Goal: Task Accomplishment & Management: Manage account settings

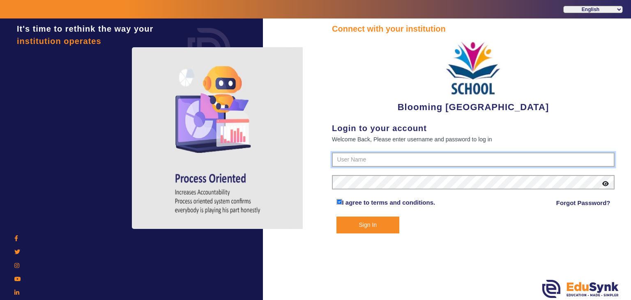
type input "4141419999"
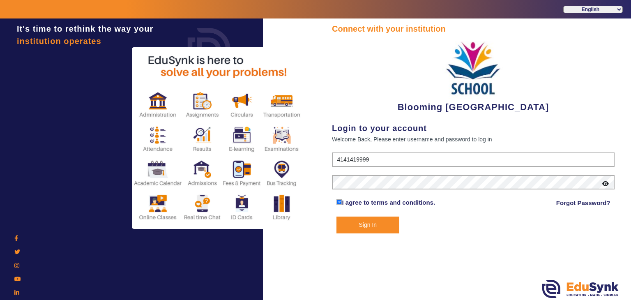
click at [354, 231] on button "Sign In" at bounding box center [368, 225] width 63 height 17
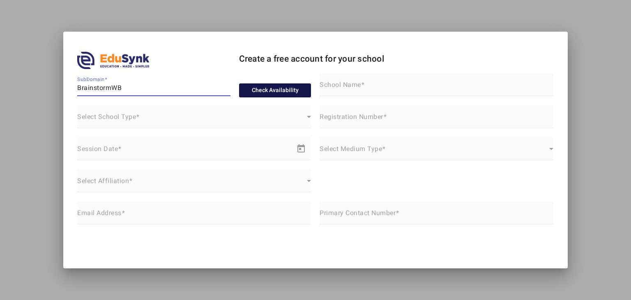
type input "BrainstormWB"
click at [257, 96] on button "Check Availability" at bounding box center [275, 90] width 72 height 14
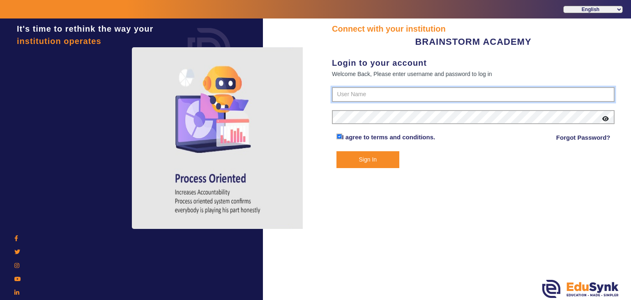
click at [400, 91] on input "text" at bounding box center [473, 94] width 283 height 15
paste input "8167555270"
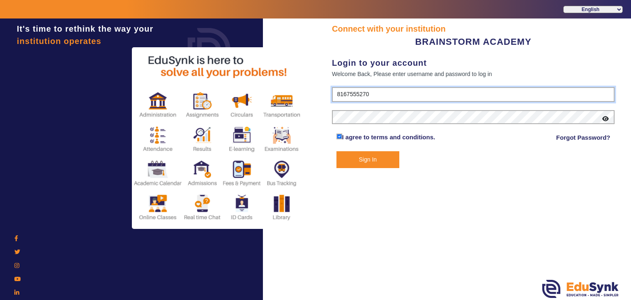
type input "8167555270"
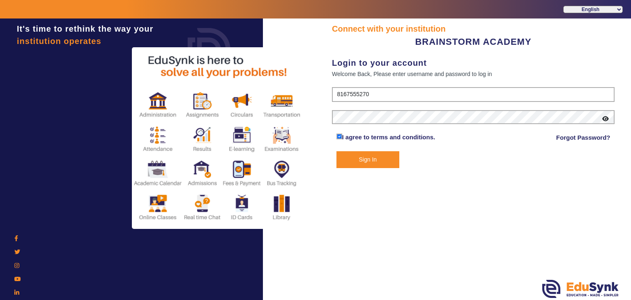
click at [372, 157] on button "Sign In" at bounding box center [368, 159] width 63 height 17
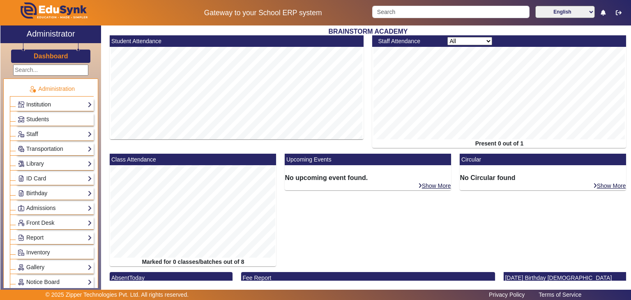
click at [40, 103] on link "Institution" at bounding box center [55, 104] width 74 height 9
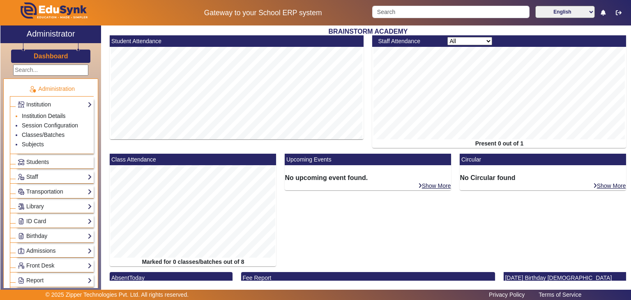
click at [42, 113] on link "Institution Details" at bounding box center [44, 116] width 44 height 7
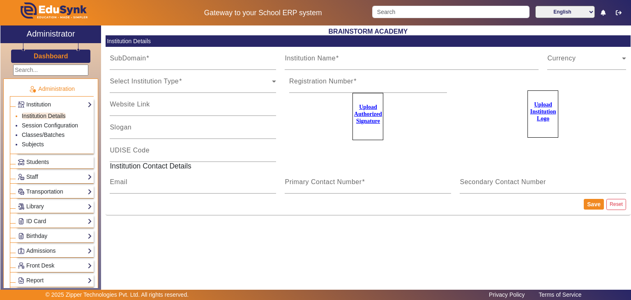
type input "BrainstormWB"
type input "BRAINSTORM ACADEMY"
type input "NA"
type input "brainstormacademy.co@gmail.com"
type input "8167555270"
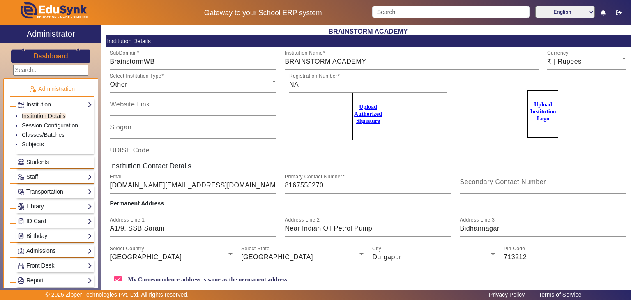
scroll to position [42, 0]
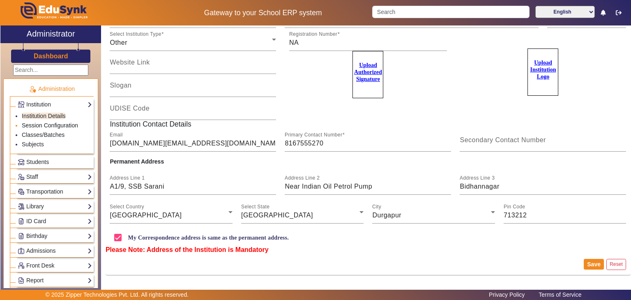
click at [60, 124] on link "Session Configuration" at bounding box center [50, 125] width 56 height 7
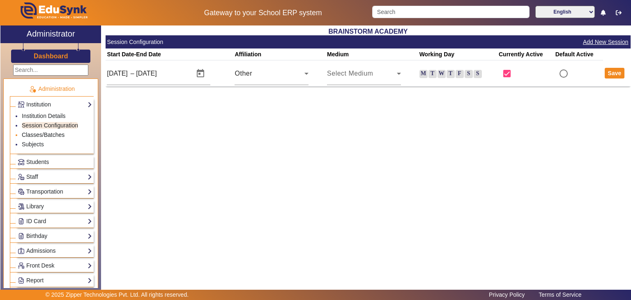
click at [55, 134] on link "Classes/Batches" at bounding box center [43, 135] width 43 height 7
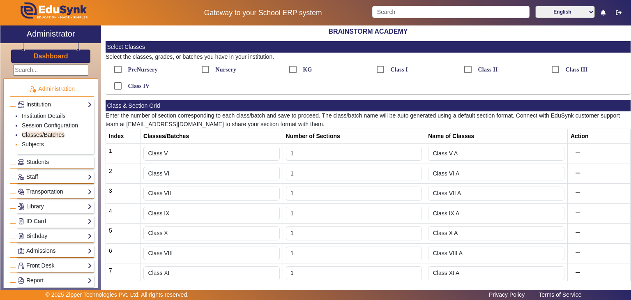
click at [35, 143] on link "Subjects" at bounding box center [33, 144] width 22 height 7
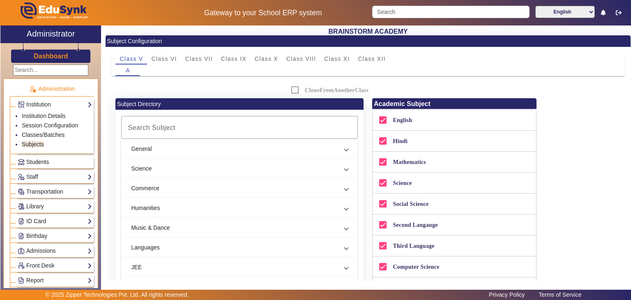
click at [35, 162] on span "Students" at bounding box center [37, 162] width 23 height 7
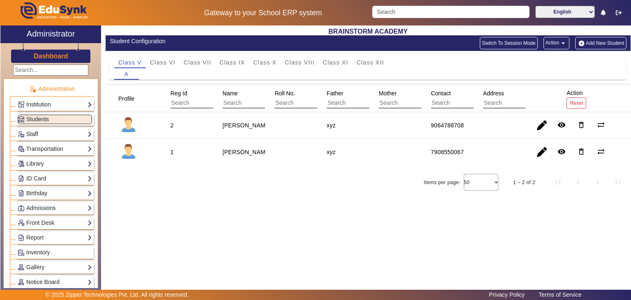
click at [33, 130] on link "Staff" at bounding box center [55, 134] width 74 height 9
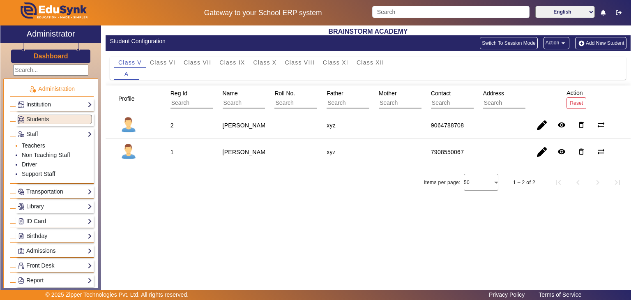
click at [36, 144] on link "Teachers" at bounding box center [33, 145] width 23 height 7
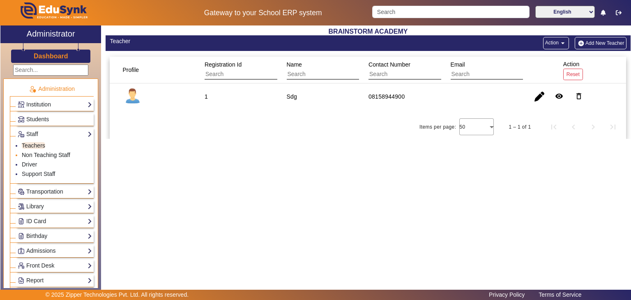
click at [42, 152] on link "Non Teaching Staff" at bounding box center [46, 155] width 49 height 7
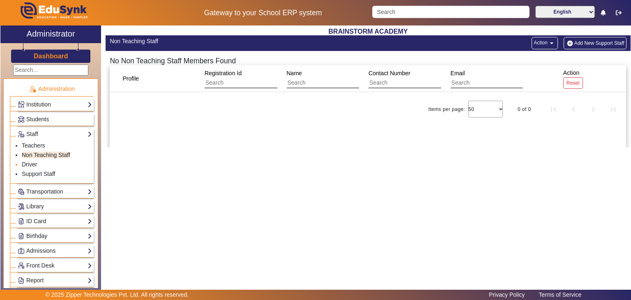
click at [29, 161] on link "Driver" at bounding box center [29, 164] width 15 height 7
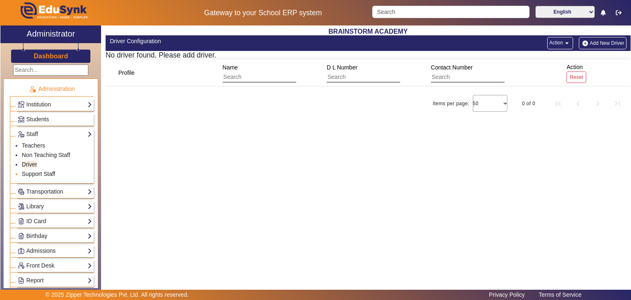
click at [35, 171] on link "Support Staff" at bounding box center [38, 174] width 33 height 7
click at [45, 189] on link "Transportation" at bounding box center [55, 191] width 74 height 9
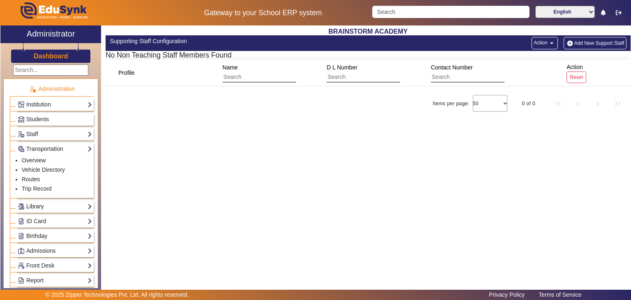
click at [42, 208] on link "Library" at bounding box center [55, 206] width 74 height 9
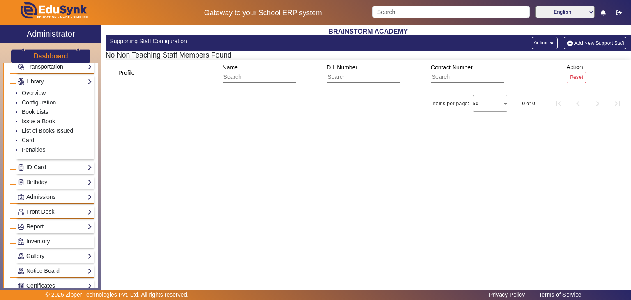
scroll to position [93, 0]
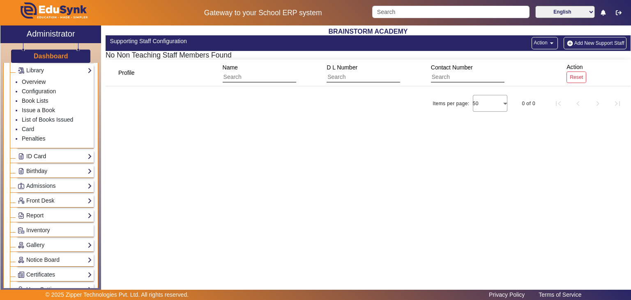
click at [56, 157] on link "ID Card" at bounding box center [55, 156] width 74 height 9
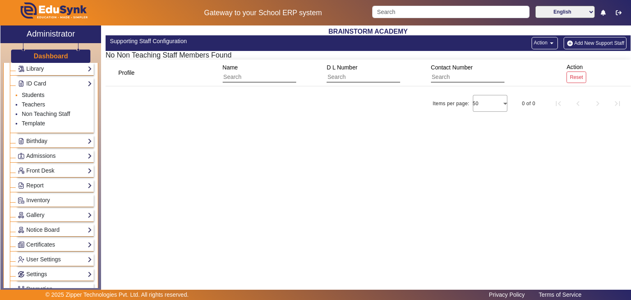
click at [36, 94] on link "Students" at bounding box center [33, 95] width 23 height 7
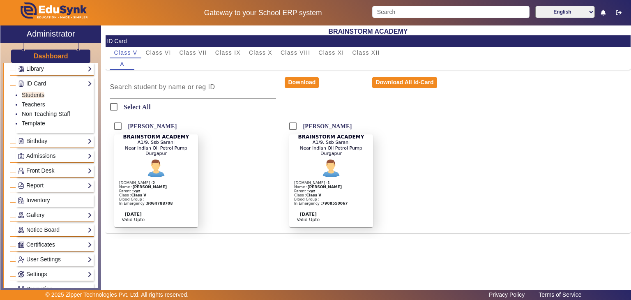
click at [166, 181] on div "Reg.Id : 2 Name : Aniket Parent : xyz Class : Class V Blood Group : In Emergenc…" at bounding box center [158, 193] width 80 height 25
click at [118, 130] on input "Aniket" at bounding box center [118, 126] width 16 height 16
checkbox input "true"
click at [299, 82] on button "Download" at bounding box center [302, 82] width 34 height 11
click at [40, 123] on link "Template" at bounding box center [33, 123] width 23 height 7
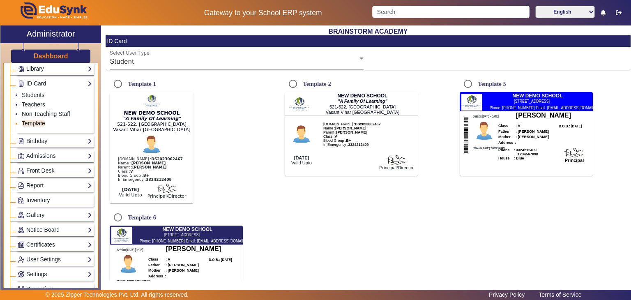
radio input "true"
click at [31, 137] on link "Birthday" at bounding box center [55, 140] width 74 height 9
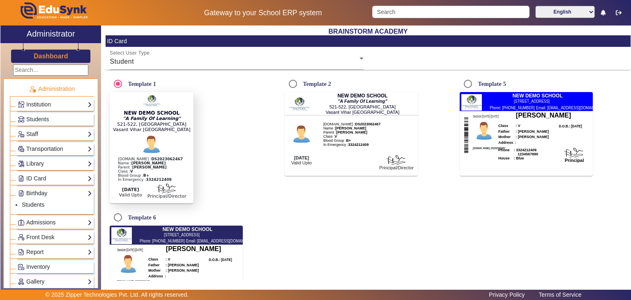
click at [50, 58] on h3 "Dashboard" at bounding box center [51, 56] width 35 height 8
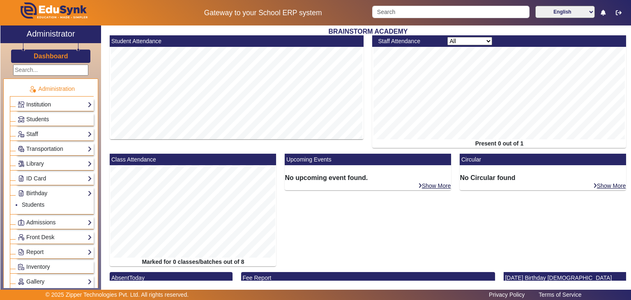
click at [55, 106] on link "Institution" at bounding box center [55, 104] width 74 height 9
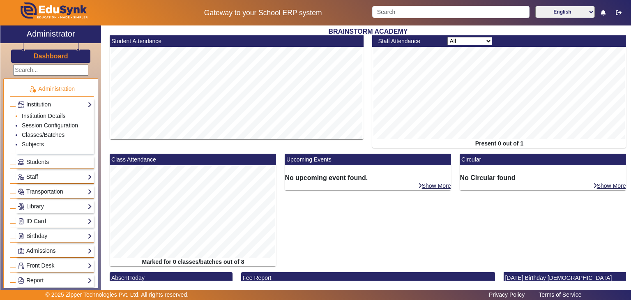
click at [55, 116] on link "Institution Details" at bounding box center [44, 116] width 44 height 7
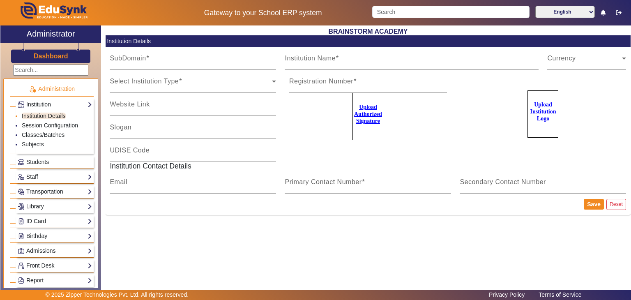
type input "BrainstormWB"
type input "BRAINSTORM ACADEMY"
type input "NA"
type input "brainstormacademy.co@gmail.com"
type input "8167555270"
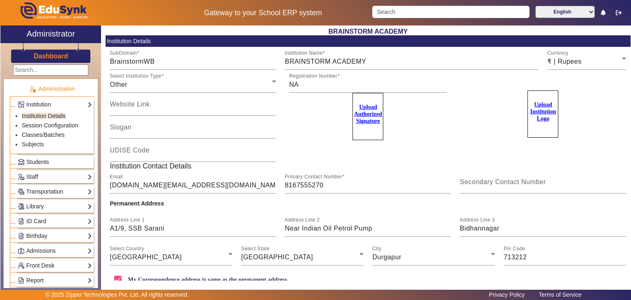
click at [59, 51] on div "Dashboard" at bounding box center [50, 53] width 101 height 20
click at [60, 53] on h3 "Dashboard" at bounding box center [51, 56] width 35 height 8
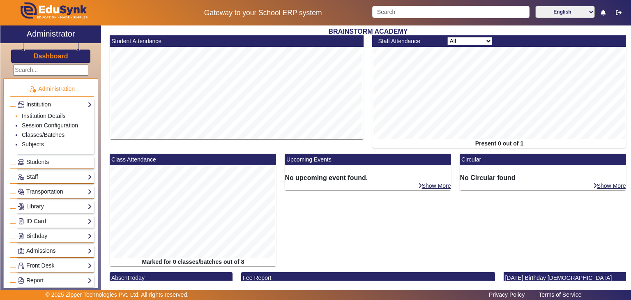
click at [44, 115] on link "Institution Details" at bounding box center [44, 116] width 44 height 7
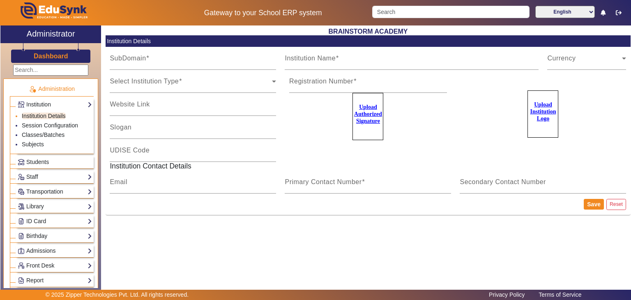
type input "BrainstormWB"
type input "BRAINSTORM ACADEMY"
type input "NA"
type input "brainstormacademy.co@gmail.com"
type input "8167555270"
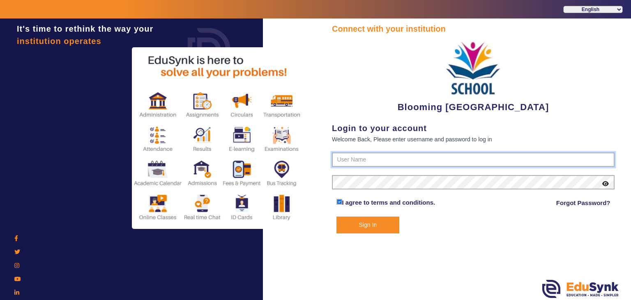
type input "4141419999"
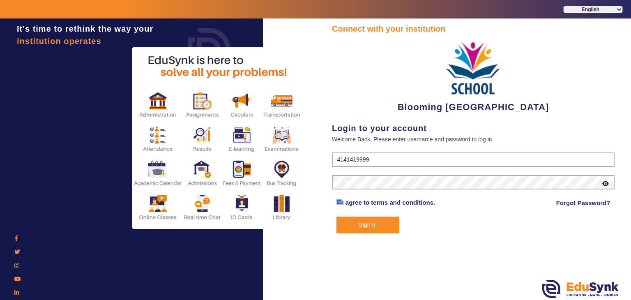
click at [372, 227] on button "Sign In" at bounding box center [368, 225] width 63 height 17
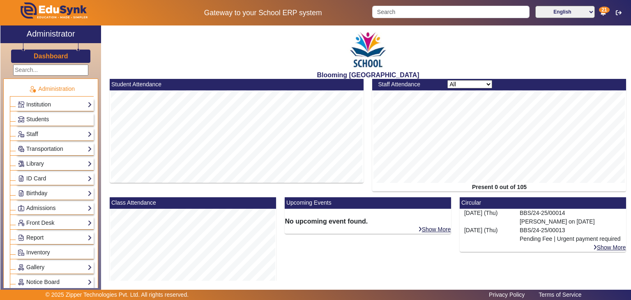
click at [47, 237] on link "Report" at bounding box center [55, 237] width 74 height 9
click at [66, 206] on link "Admissions" at bounding box center [55, 208] width 74 height 9
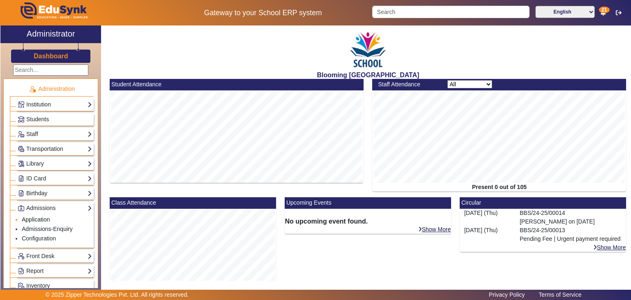
click at [37, 217] on link "Application" at bounding box center [36, 219] width 28 height 7
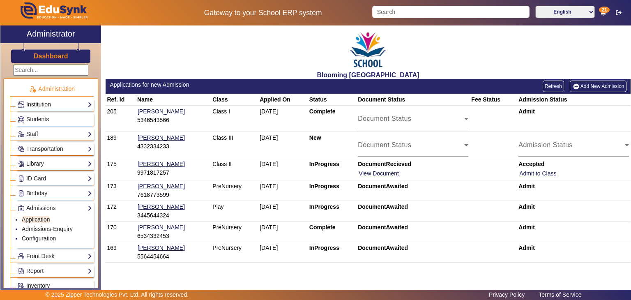
click at [594, 83] on link "Add New Admission" at bounding box center [598, 87] width 57 height 12
click at [43, 230] on link "Admissions-Enquiry" at bounding box center [47, 229] width 51 height 7
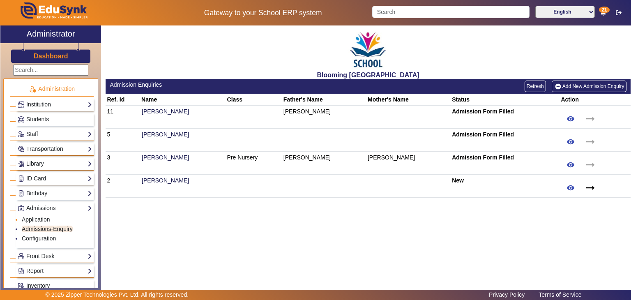
click at [43, 219] on link "Application" at bounding box center [36, 219] width 28 height 7
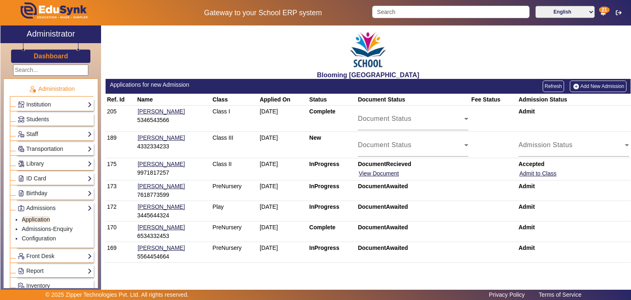
click at [587, 86] on link "Add New Admission" at bounding box center [598, 87] width 57 height 12
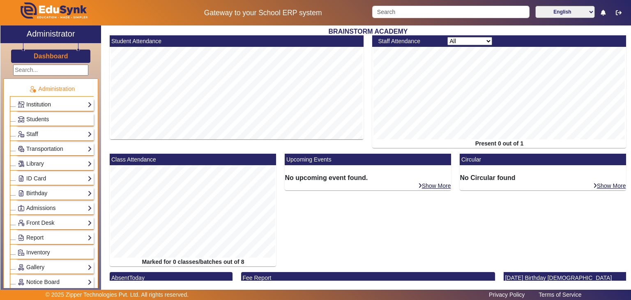
click at [49, 104] on link "Institution" at bounding box center [55, 104] width 74 height 9
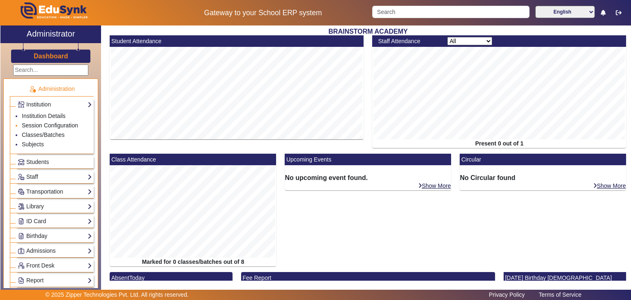
click at [48, 122] on link "Session Configuration" at bounding box center [50, 125] width 56 height 7
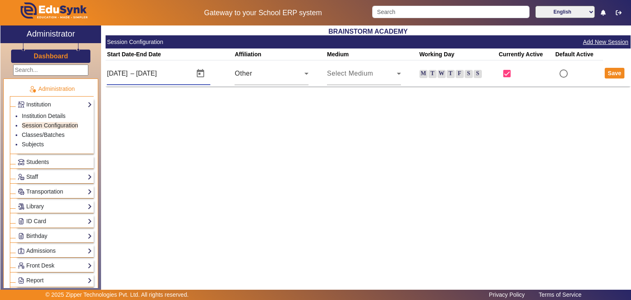
click at [157, 72] on input "[DATE]" at bounding box center [155, 74] width 39 height 10
click at [205, 72] on span "Open calendar" at bounding box center [201, 74] width 20 height 20
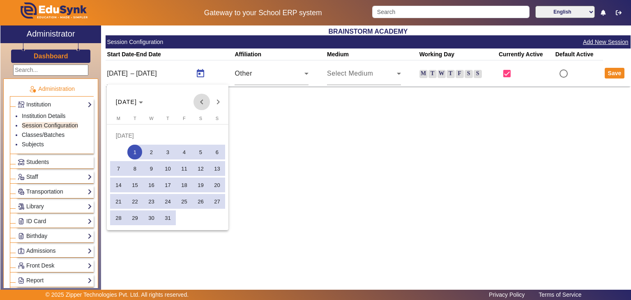
click at [200, 101] on span "Previous month" at bounding box center [202, 102] width 16 height 16
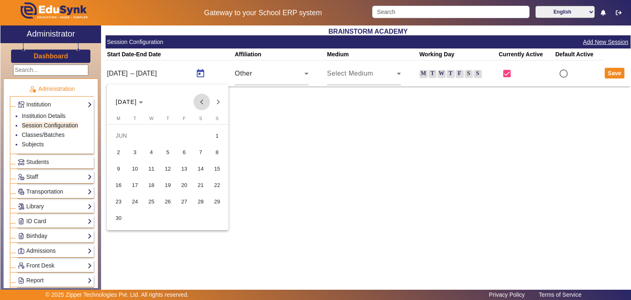
click at [200, 101] on span "Previous month" at bounding box center [202, 102] width 16 height 16
click at [195, 141] on button "1" at bounding box center [200, 135] width 16 height 16
type input "01/03/2025"
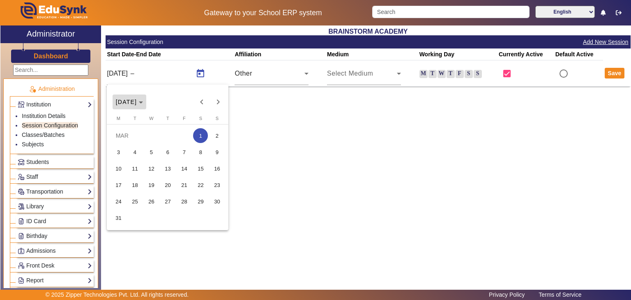
click at [146, 98] on span "Choose month and year" at bounding box center [130, 102] width 34 height 20
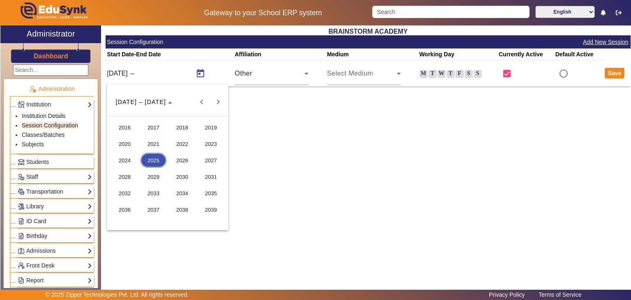
click at [183, 158] on span "2026" at bounding box center [182, 160] width 26 height 15
click at [155, 142] on span "FEB" at bounding box center [154, 143] width 26 height 15
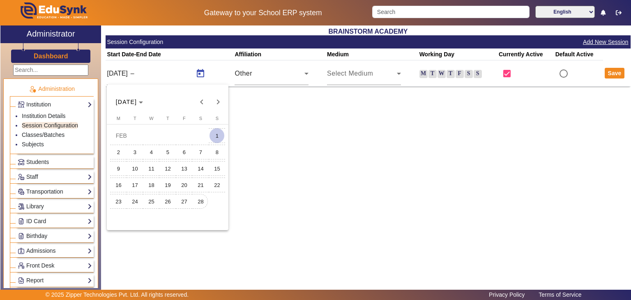
click at [206, 199] on span "28" at bounding box center [200, 201] width 15 height 15
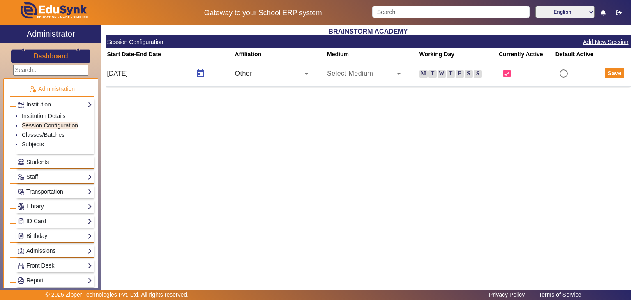
type input "28/02/2026"
click at [358, 70] on span "Select Medium" at bounding box center [350, 73] width 46 height 7
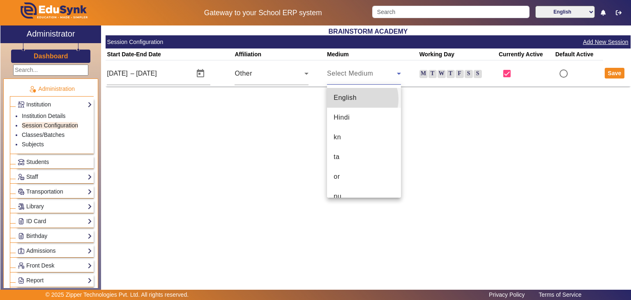
click at [358, 99] on mat-option "English" at bounding box center [364, 98] width 74 height 20
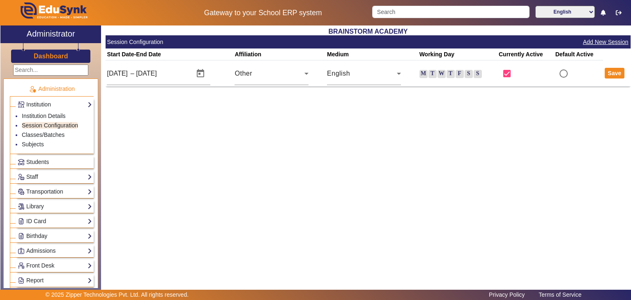
click at [423, 73] on label "M" at bounding box center [424, 74] width 8 height 8
click at [0, 0] on input "M" at bounding box center [0, 0] width 0 height 0
click at [436, 73] on label "T" at bounding box center [433, 74] width 8 height 8
click at [0, 0] on input "T" at bounding box center [0, 0] width 0 height 0
click at [439, 73] on label "W" at bounding box center [442, 74] width 8 height 8
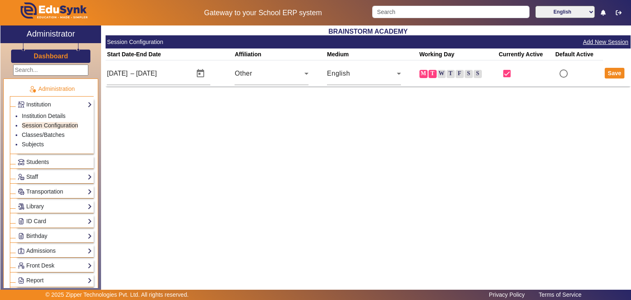
click at [0, 0] on input "W" at bounding box center [0, 0] width 0 height 0
click at [450, 75] on label "T" at bounding box center [451, 74] width 8 height 8
click at [0, 0] on input "T" at bounding box center [0, 0] width 0 height 0
click at [461, 75] on label "F" at bounding box center [460, 74] width 8 height 8
click at [0, 0] on input "F" at bounding box center [0, 0] width 0 height 0
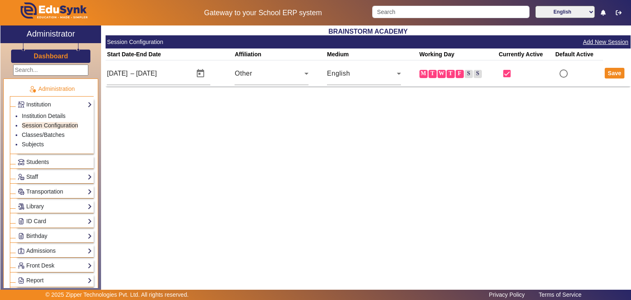
click at [467, 75] on label "S" at bounding box center [469, 74] width 8 height 8
click at [0, 0] on input "S" at bounding box center [0, 0] width 0 height 0
click at [564, 74] on input "radio" at bounding box center [564, 73] width 16 height 16
radio input "true"
click at [613, 74] on button "Save" at bounding box center [615, 73] width 20 height 11
